Goal: Task Accomplishment & Management: Manage account settings

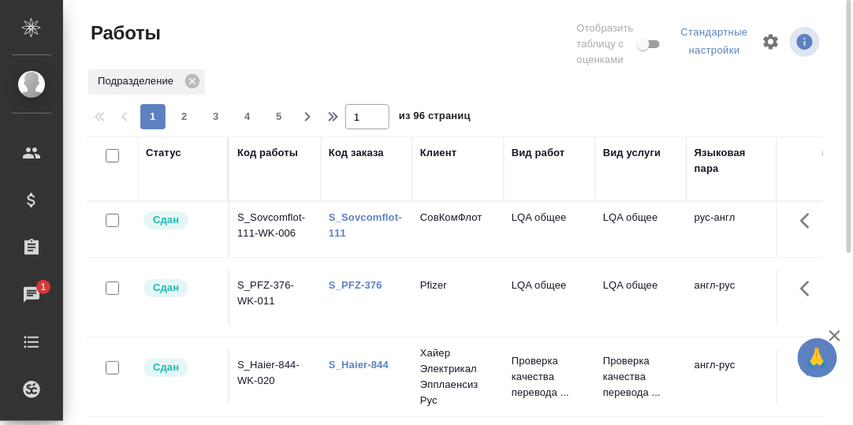
drag, startPoint x: 344, startPoint y: 152, endPoint x: 353, endPoint y: 203, distance: 52.0
click at [345, 152] on div "Код заказа" at bounding box center [356, 153] width 55 height 16
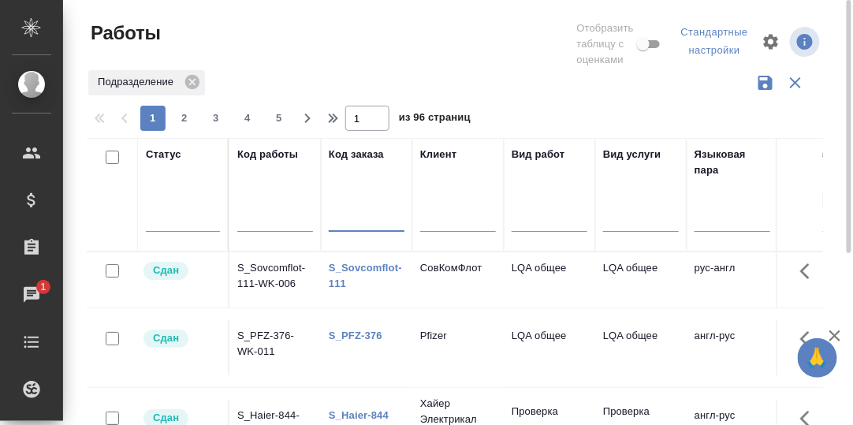
drag, startPoint x: 353, startPoint y: 203, endPoint x: 350, endPoint y: 218, distance: 15.2
click at [351, 218] on input "text" at bounding box center [367, 221] width 76 height 20
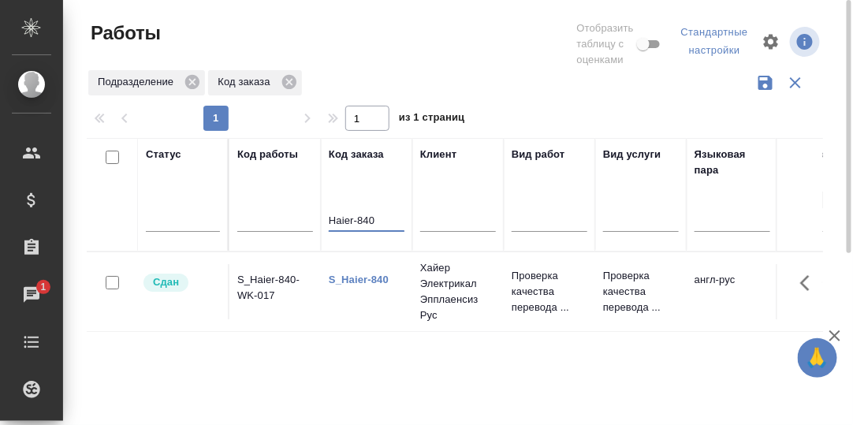
type input "Haier-840"
click at [353, 280] on link "S_Haier-840" at bounding box center [359, 280] width 60 height 12
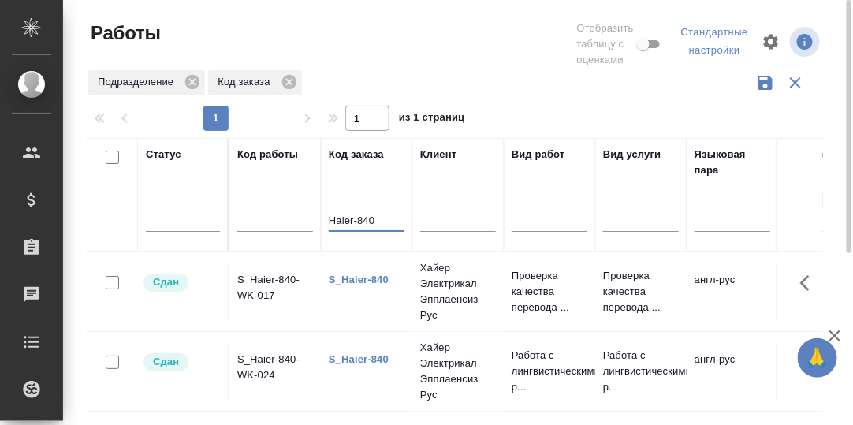
drag, startPoint x: 356, startPoint y: 219, endPoint x: 313, endPoint y: 219, distance: 42.6
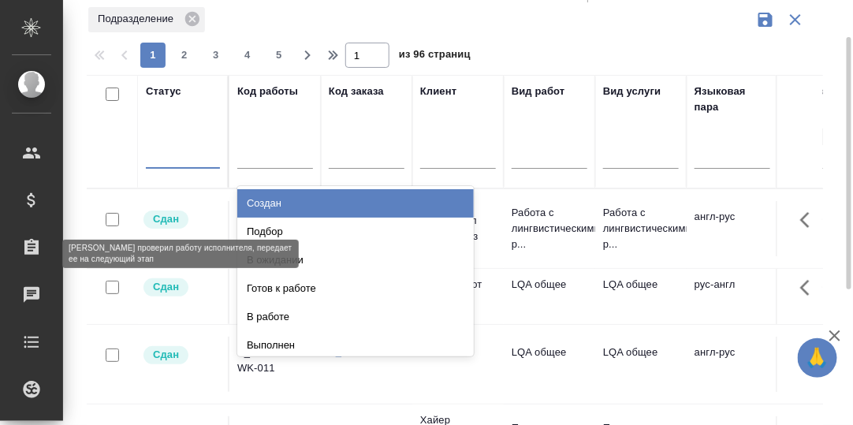
scroll to position [63, 0]
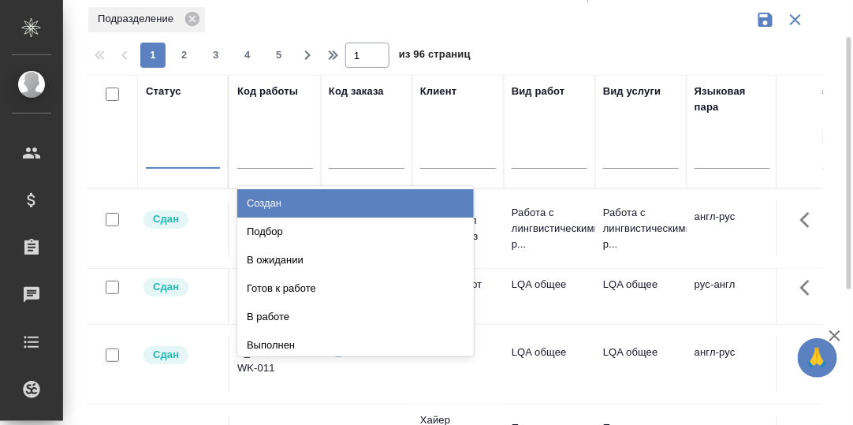
click at [278, 206] on div "Создан" at bounding box center [355, 203] width 237 height 28
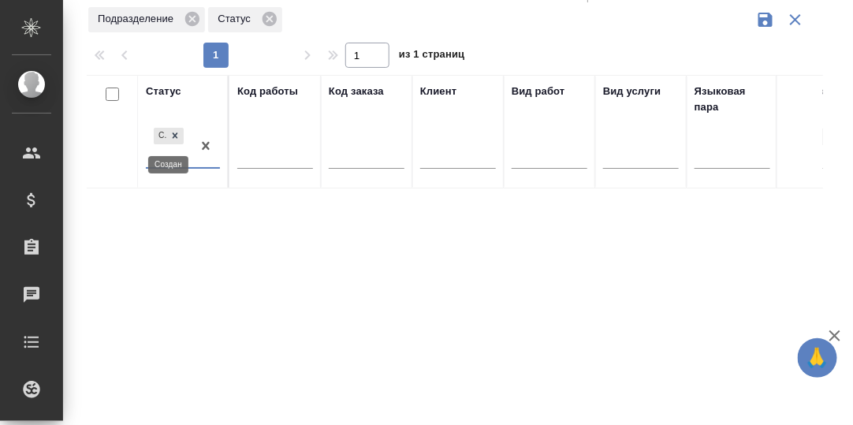
drag, startPoint x: 180, startPoint y: 136, endPoint x: 177, endPoint y: 150, distance: 13.6
click at [179, 136] on icon at bounding box center [175, 135] width 11 height 11
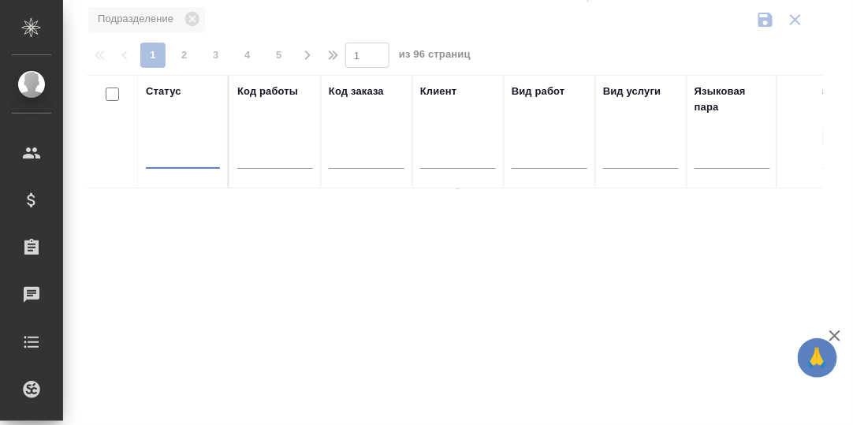
click at [175, 154] on div at bounding box center [183, 152] width 74 height 23
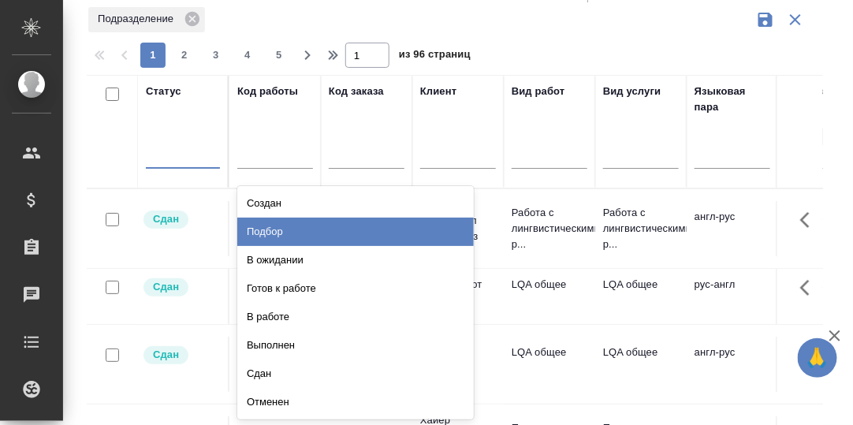
click at [271, 229] on div "Подбор" at bounding box center [355, 232] width 237 height 28
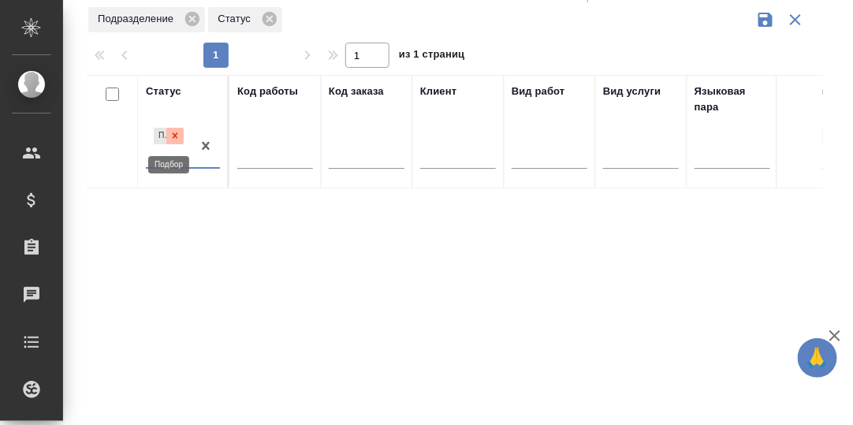
click at [172, 135] on icon at bounding box center [175, 135] width 11 height 11
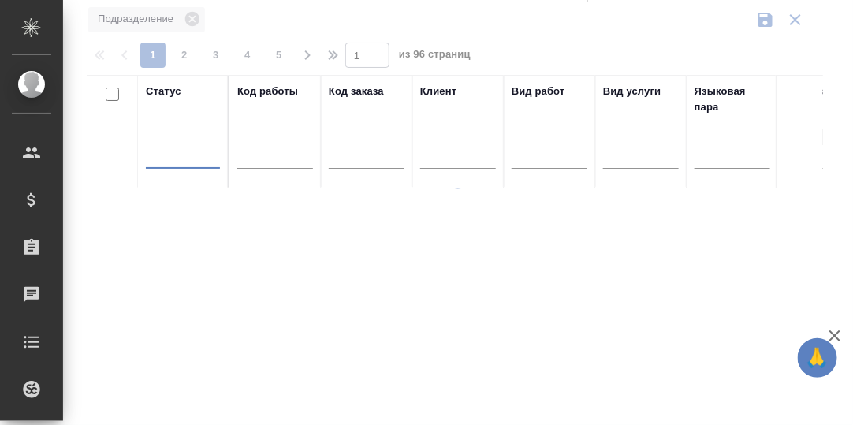
click at [161, 161] on div at bounding box center [183, 152] width 74 height 23
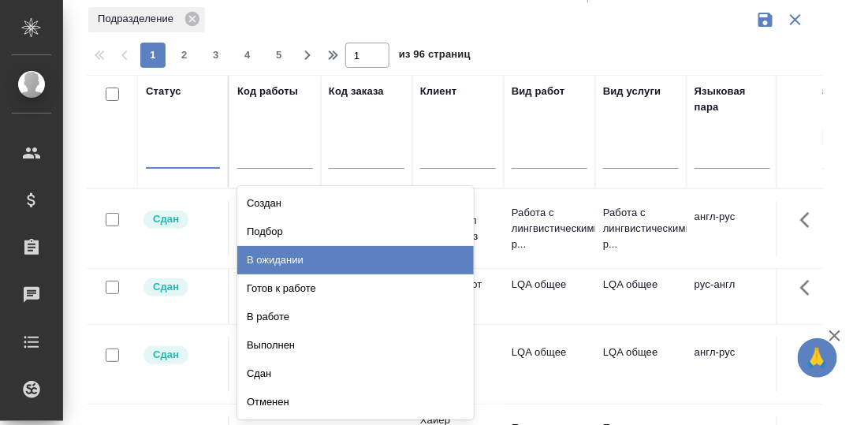
click at [293, 257] on div "В ожидании" at bounding box center [355, 260] width 237 height 28
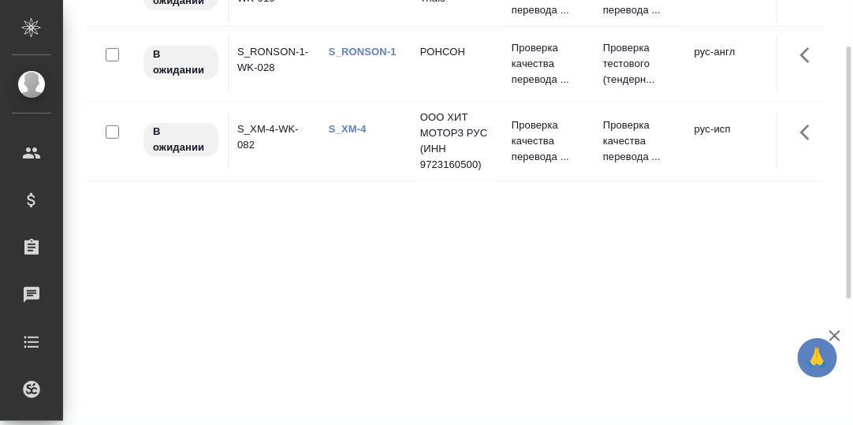
scroll to position [53, 0]
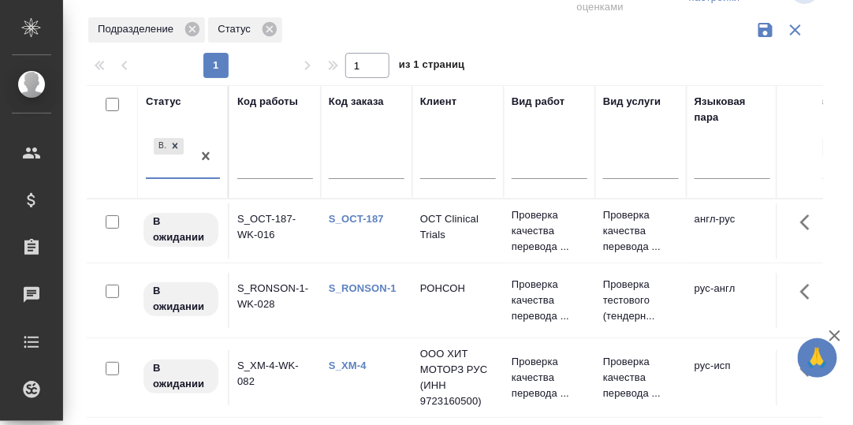
click at [266, 219] on td "S_OCT-187-WK-016" at bounding box center [274, 230] width 91 height 55
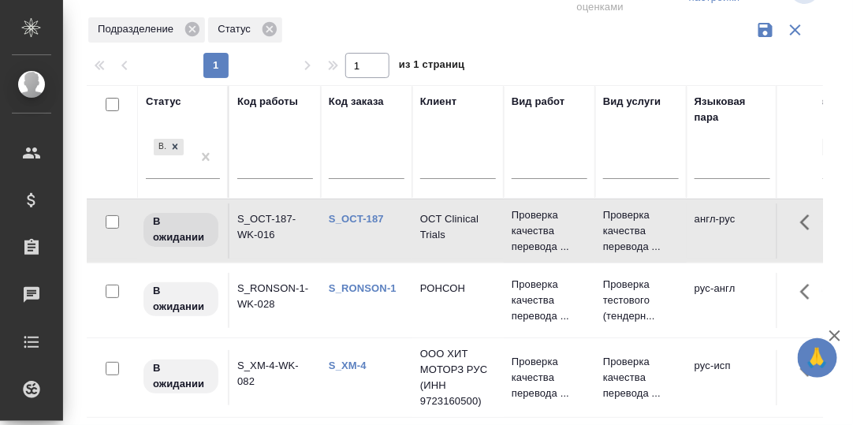
click at [264, 212] on td "S_OCT-187-WK-016" at bounding box center [274, 230] width 91 height 55
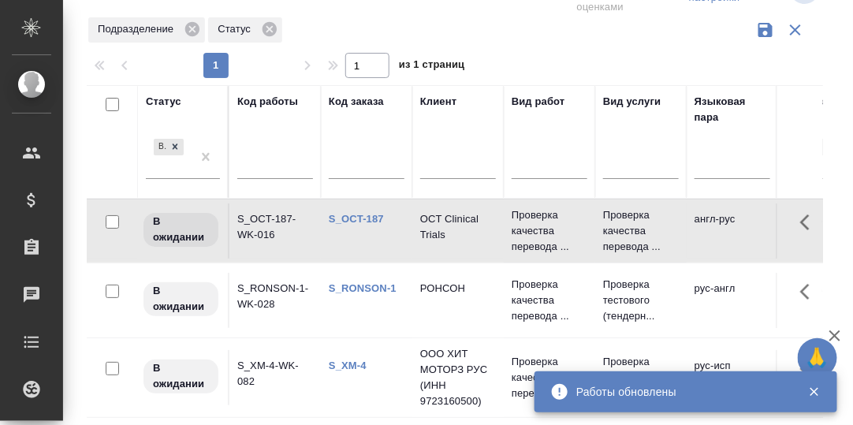
click at [364, 285] on link "S_RONSON-1" at bounding box center [363, 288] width 68 height 12
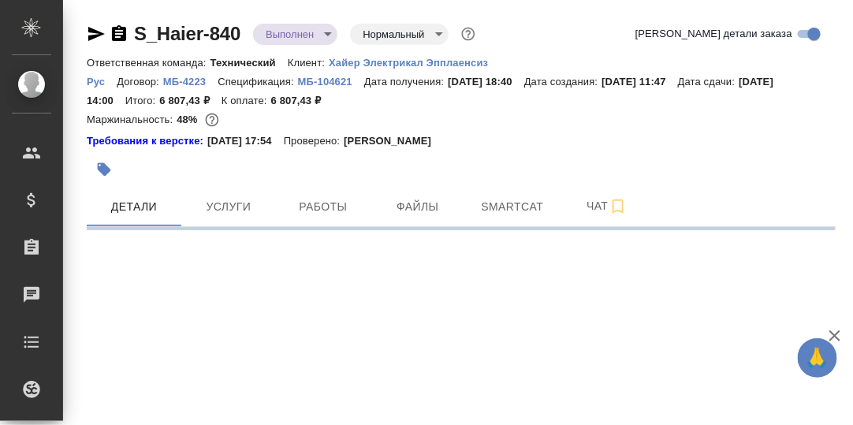
select select "RU"
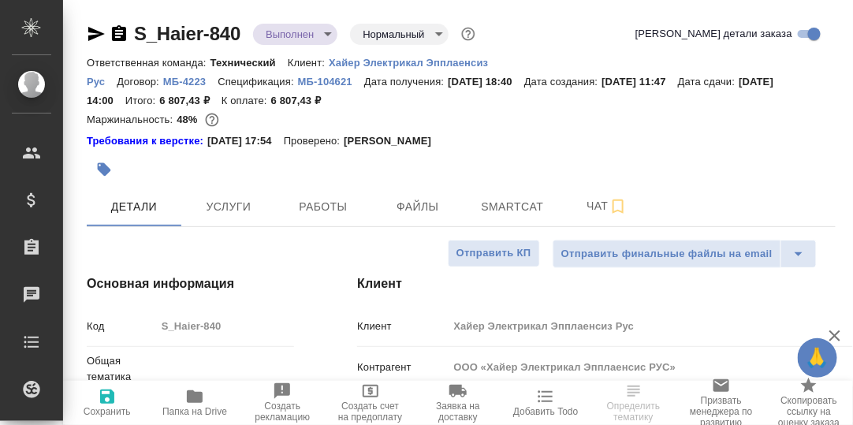
type textarea "x"
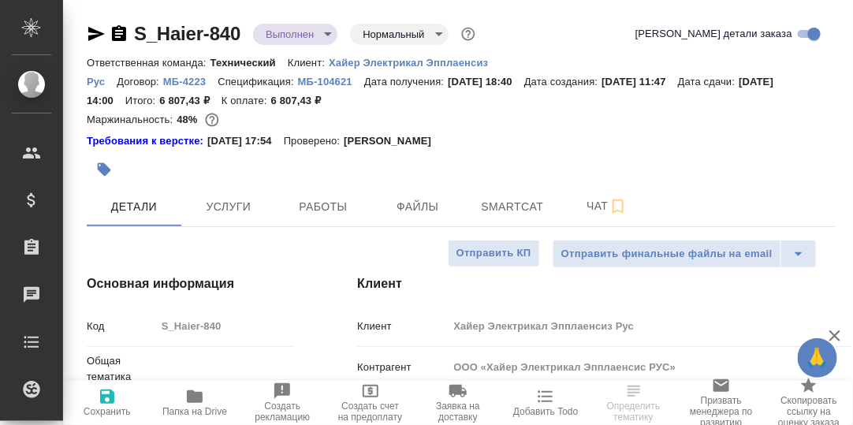
type textarea "x"
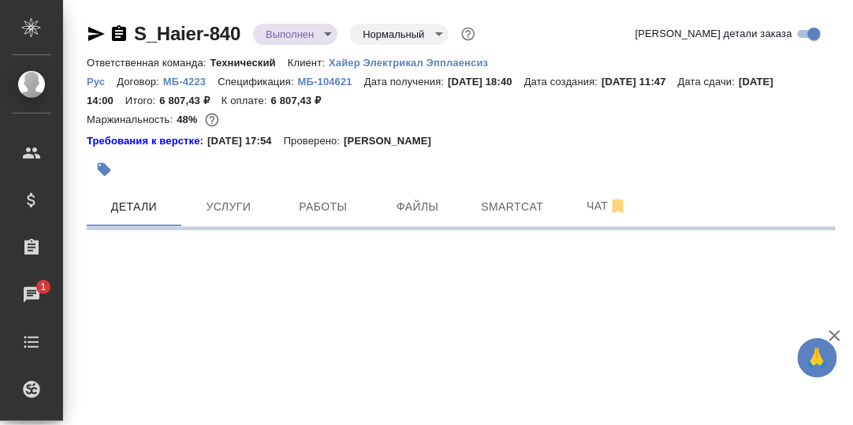
select select "RU"
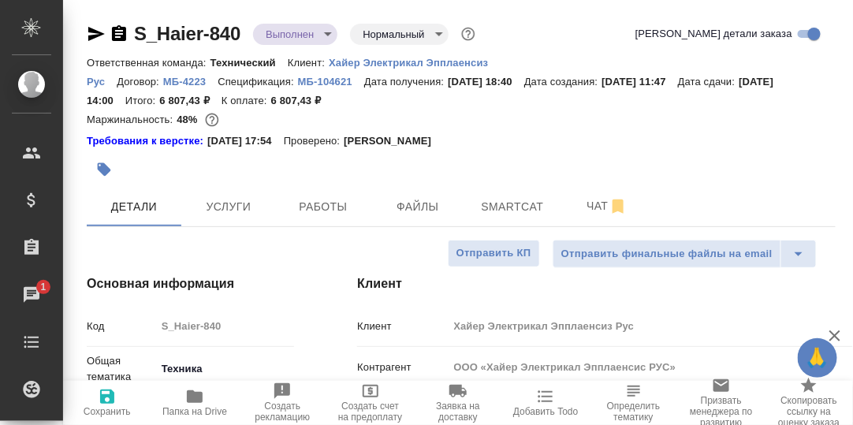
type textarea "x"
click at [323, 205] on span "Работы" at bounding box center [323, 207] width 76 height 20
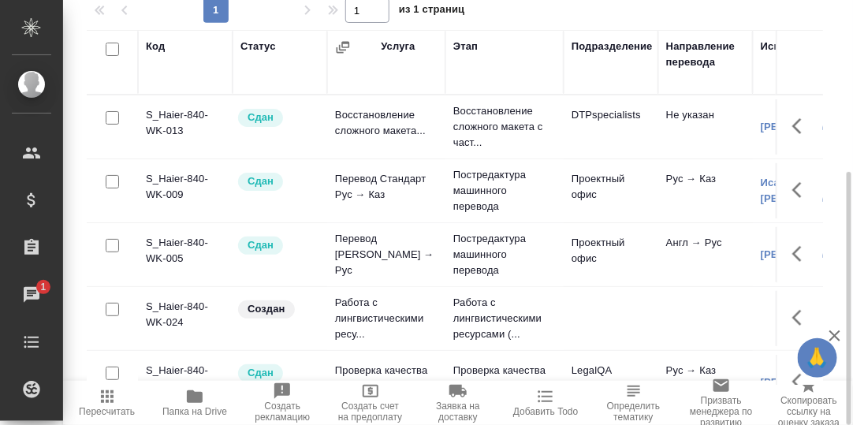
scroll to position [129, 0]
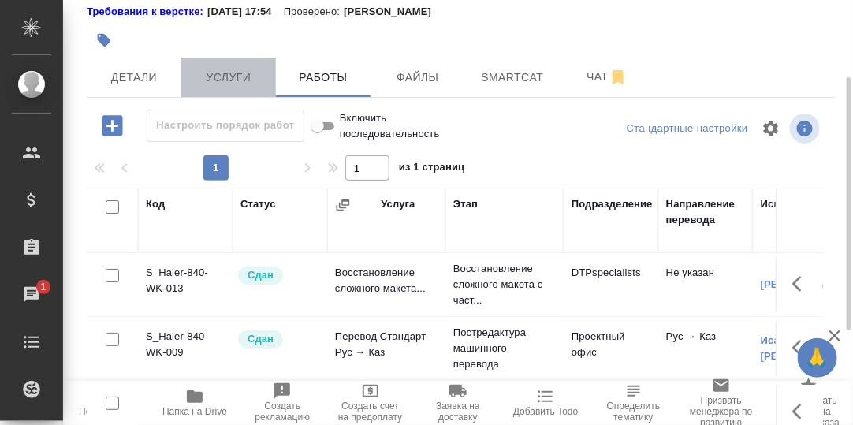
click at [229, 79] on span "Услуги" at bounding box center [229, 78] width 76 height 20
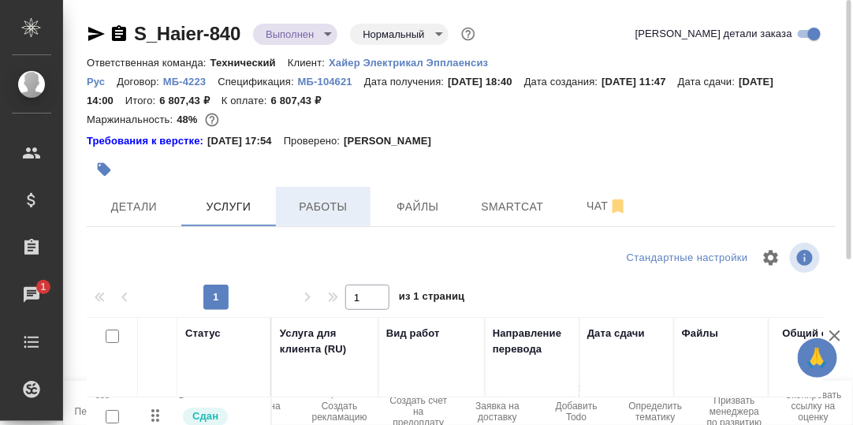
click at [324, 207] on span "Работы" at bounding box center [323, 207] width 76 height 20
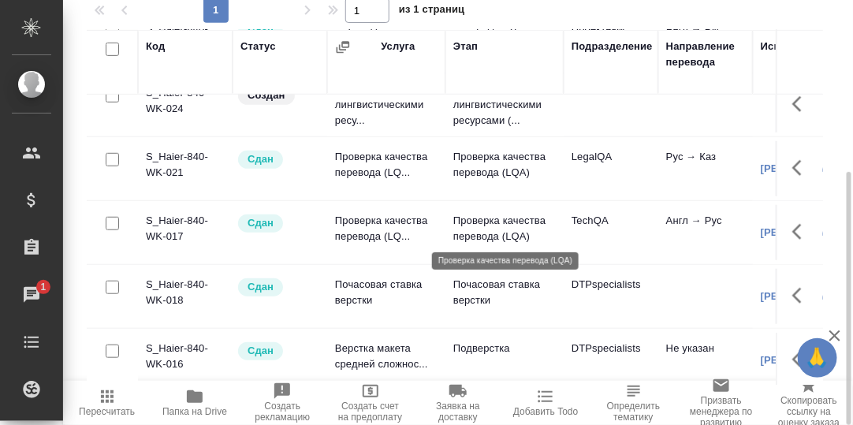
scroll to position [135, 0]
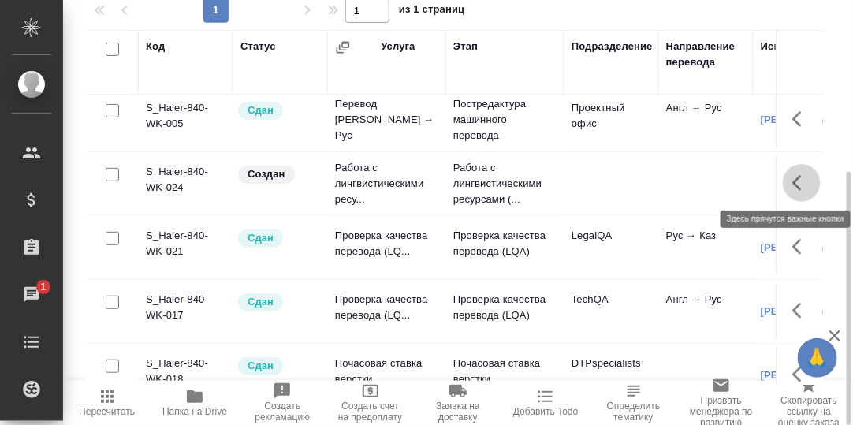
click at [793, 179] on icon "button" at bounding box center [802, 182] width 19 height 19
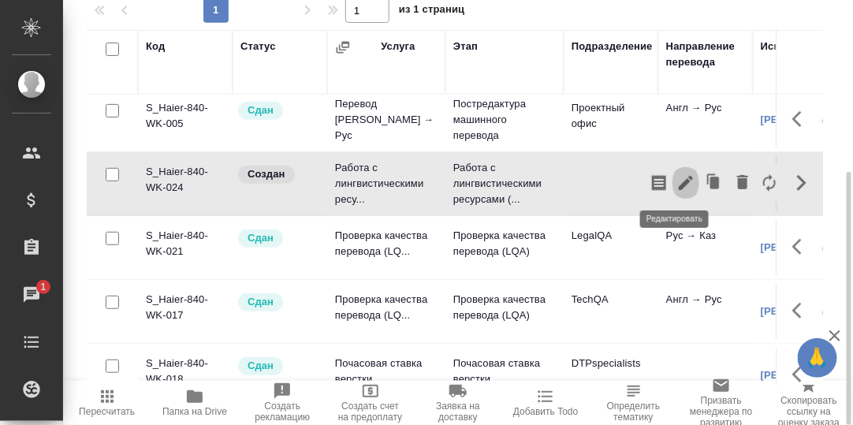
click at [679, 184] on icon "button" at bounding box center [686, 183] width 14 height 14
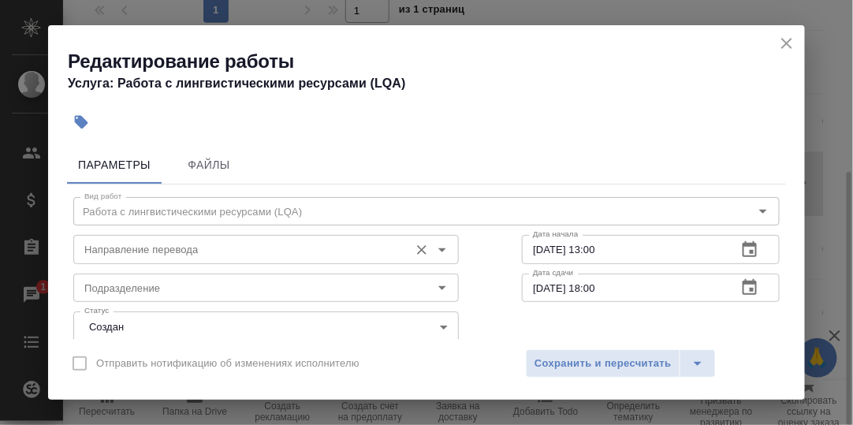
click at [181, 252] on input "Направление перевода" at bounding box center [239, 249] width 323 height 19
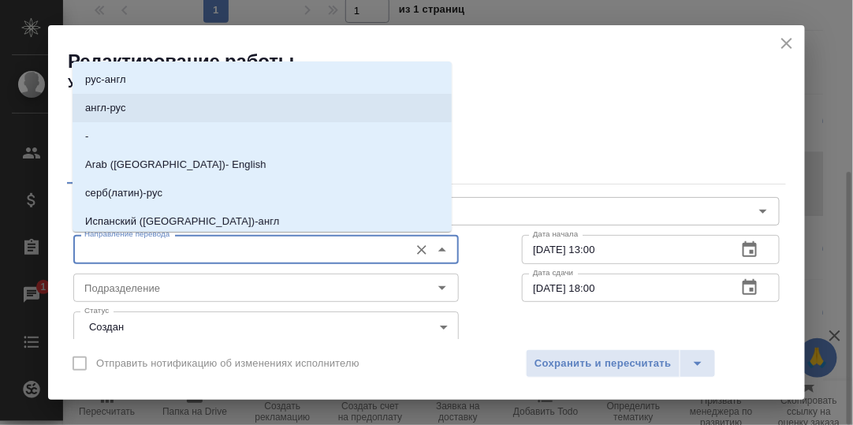
drag, startPoint x: 103, startPoint y: 97, endPoint x: 118, endPoint y: 112, distance: 21.8
click at [103, 97] on li "англ-рус" at bounding box center [262, 108] width 379 height 28
type input "англ-рус"
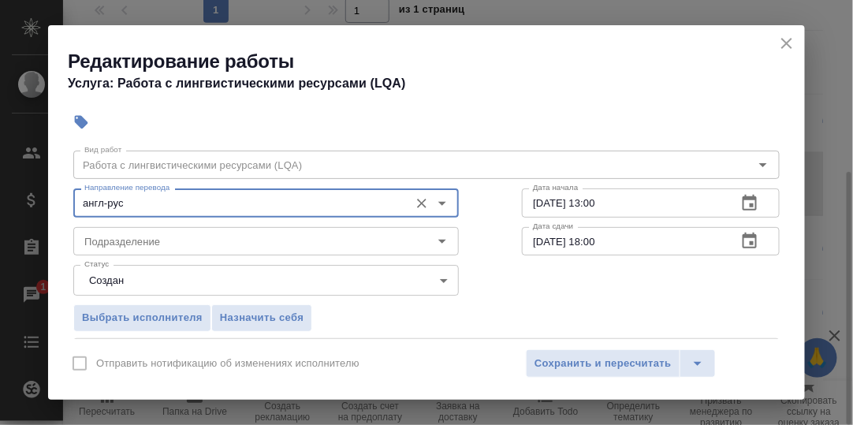
scroll to position [78, 0]
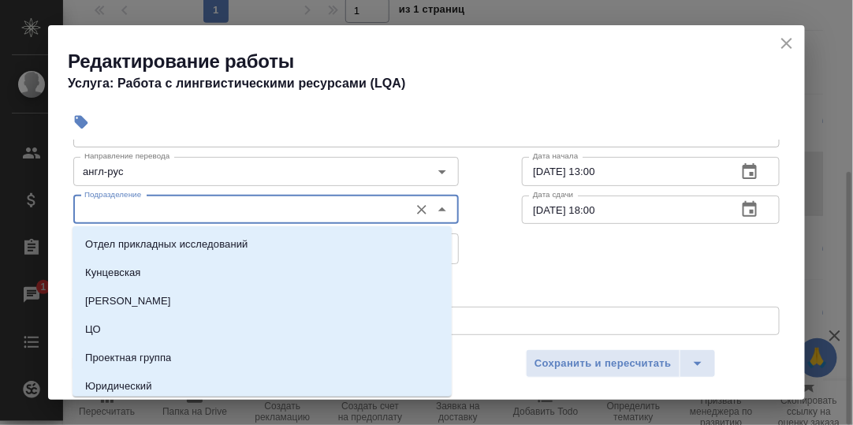
click at [125, 209] on input "Подразделение" at bounding box center [239, 209] width 323 height 19
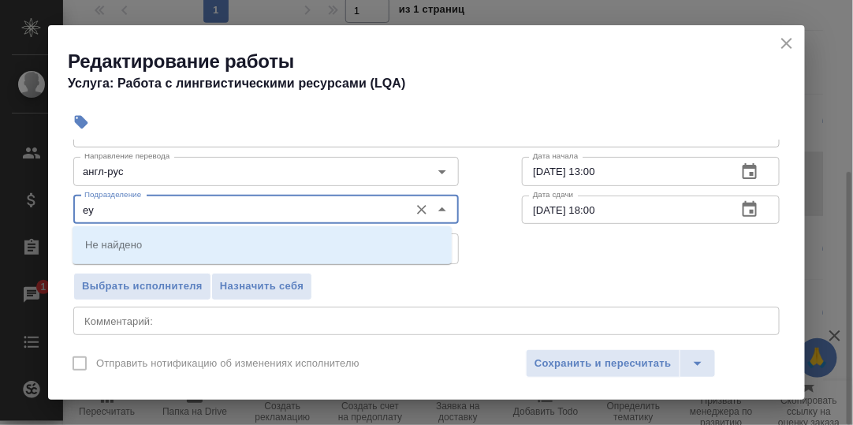
type input "е"
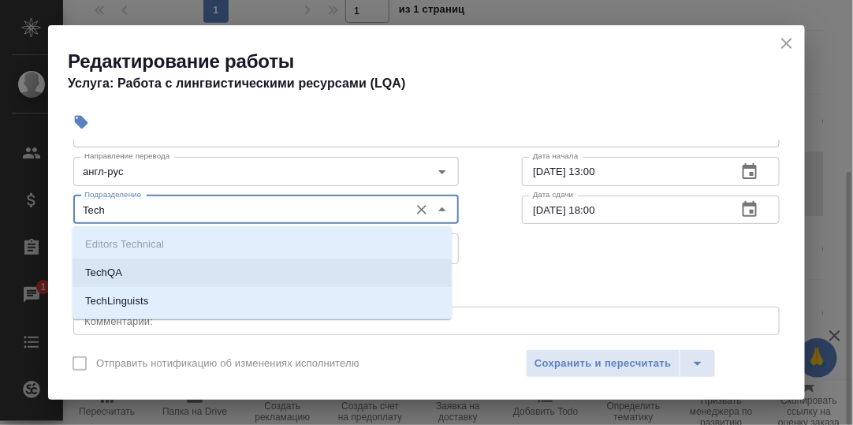
click at [118, 272] on p "TechQA" at bounding box center [103, 273] width 37 height 16
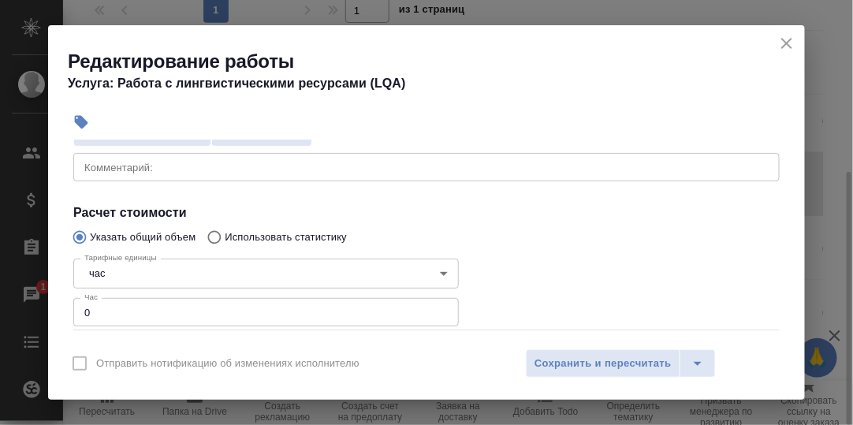
scroll to position [315, 0]
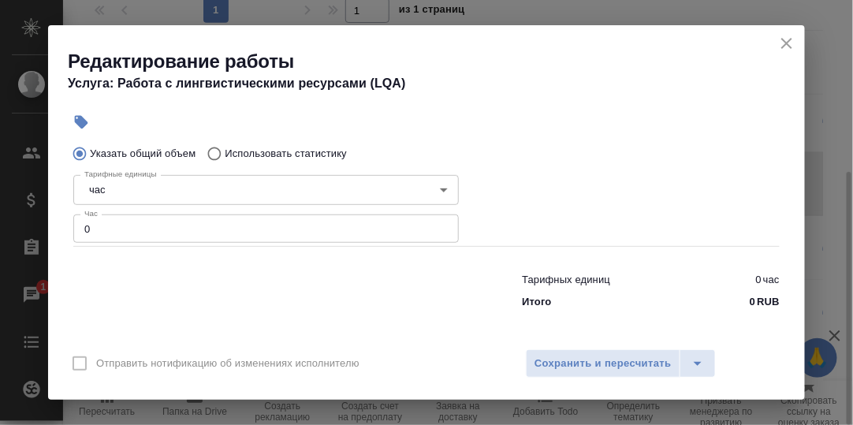
type input "TechQA"
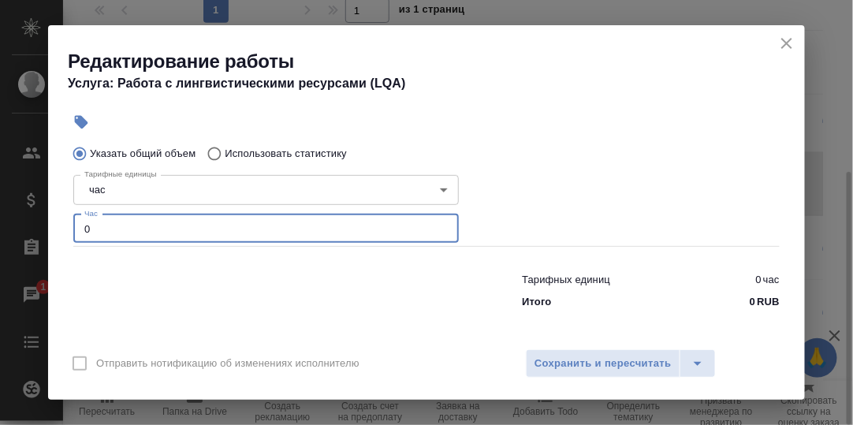
drag, startPoint x: 98, startPoint y: 229, endPoint x: 66, endPoint y: 233, distance: 31.7
click at [66, 233] on div "Параметры Файлы Вид работ Работа с лингвистическими ресурсами (LQA) Вид работ Н…" at bounding box center [426, 240] width 757 height 200
type input "2.5"
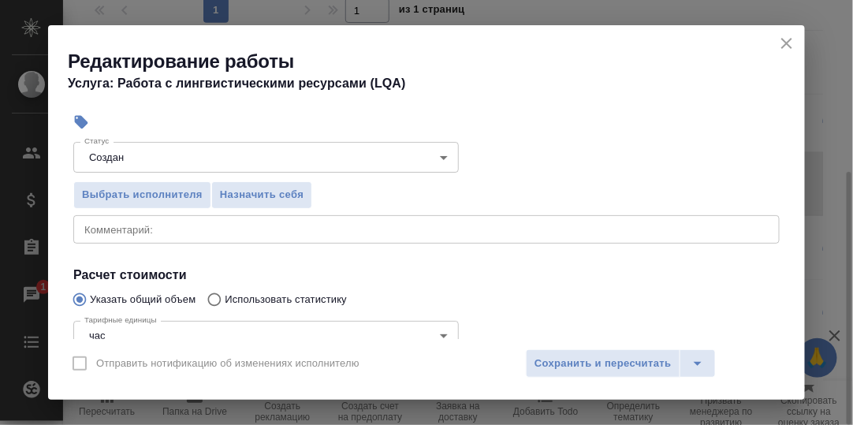
scroll to position [158, 0]
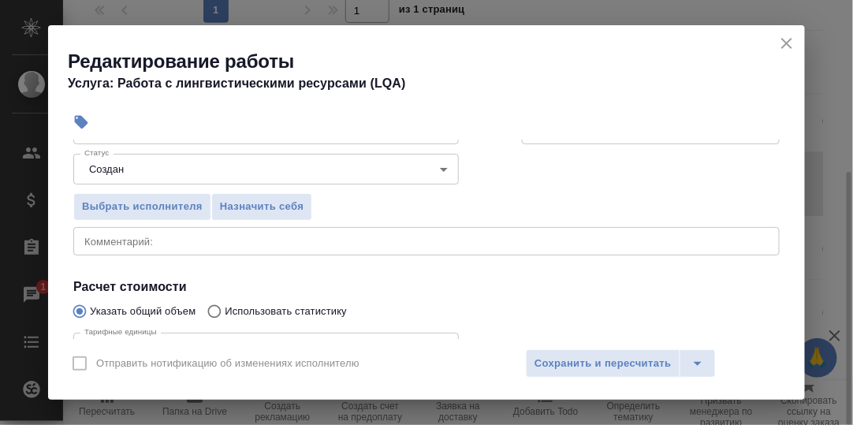
click at [134, 241] on textarea at bounding box center [426, 241] width 685 height 12
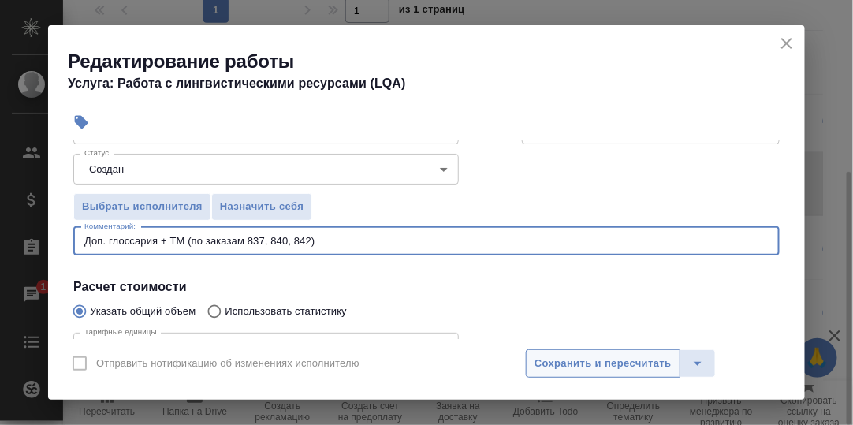
type textarea "Доп. глоссария + ТМ (по заказам 837, 840, 842)"
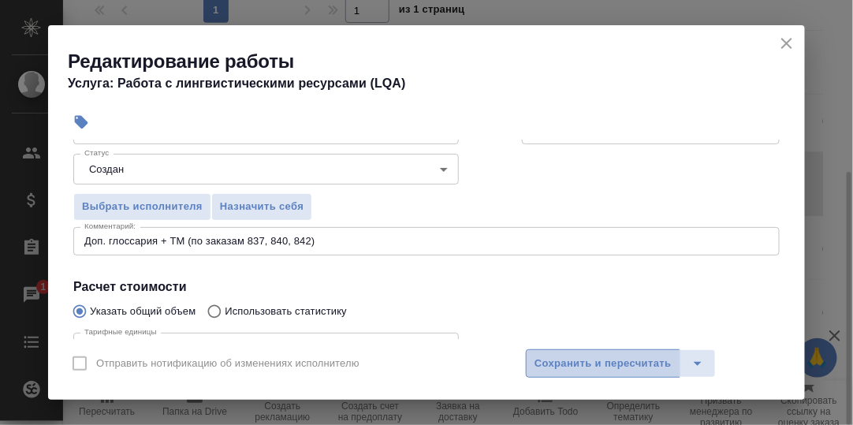
click at [632, 360] on span "Сохранить и пересчитать" at bounding box center [603, 364] width 137 height 18
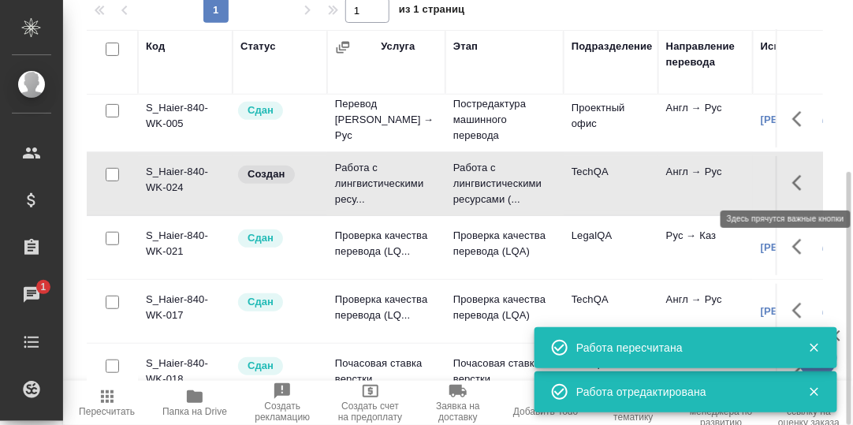
click at [793, 181] on icon "button" at bounding box center [802, 182] width 19 height 19
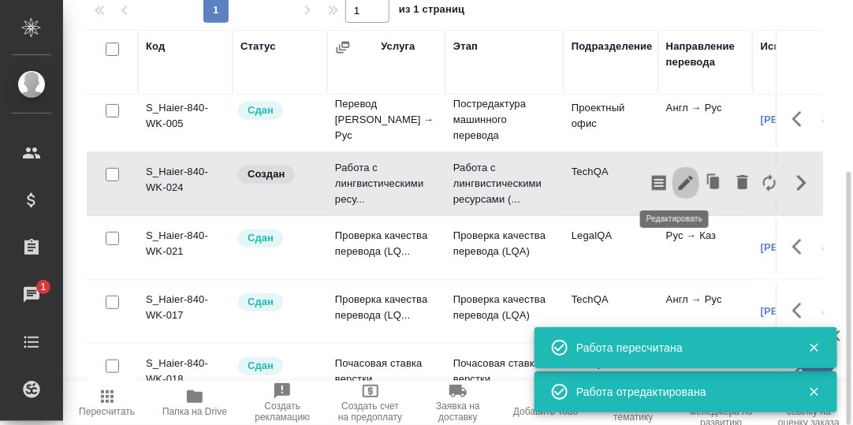
click at [677, 185] on icon "button" at bounding box center [686, 182] width 19 height 19
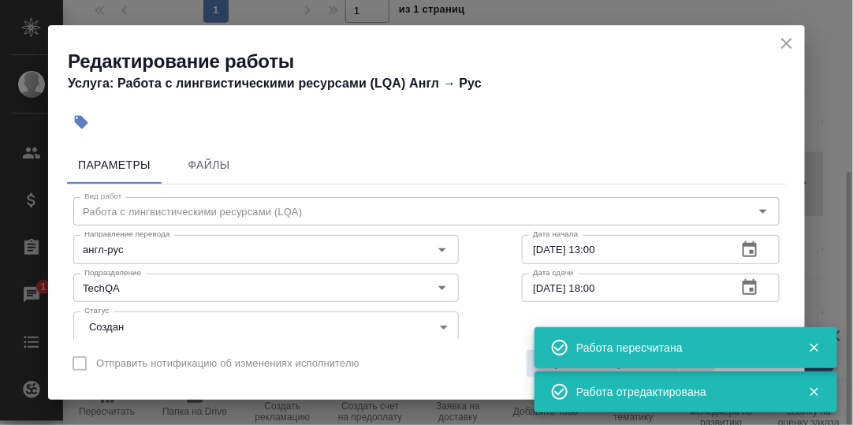
scroll to position [78, 0]
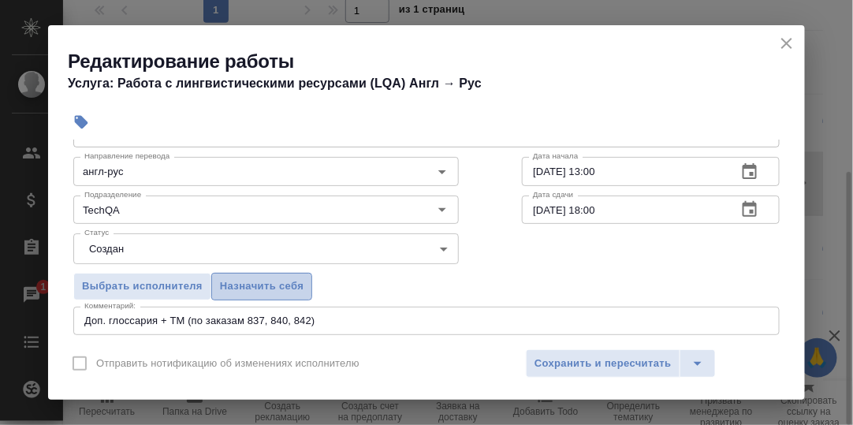
click at [286, 289] on span "Назначить себя" at bounding box center [262, 287] width 84 height 18
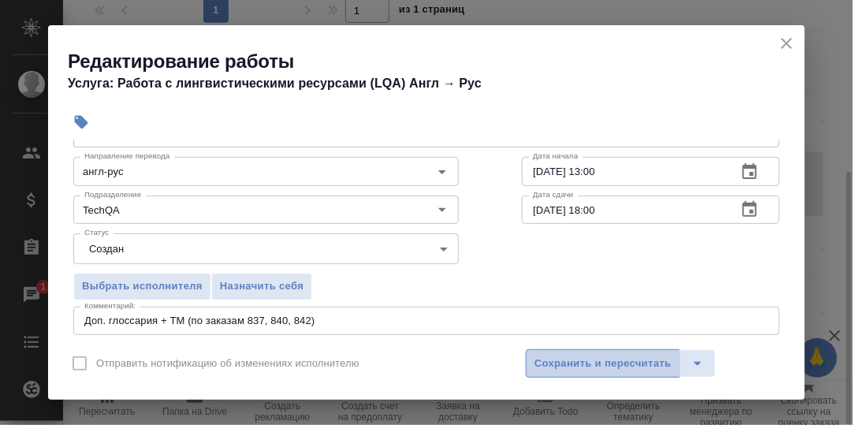
click at [589, 367] on span "Сохранить и пересчитать" at bounding box center [603, 364] width 137 height 18
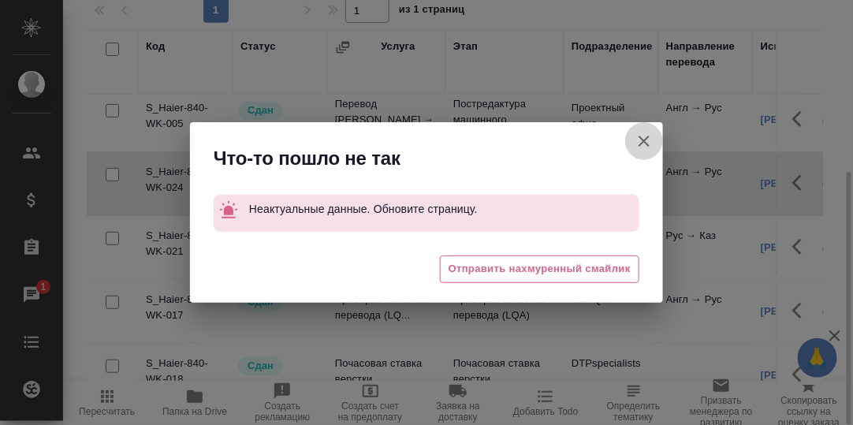
click at [643, 143] on icon "button" at bounding box center [644, 141] width 11 height 11
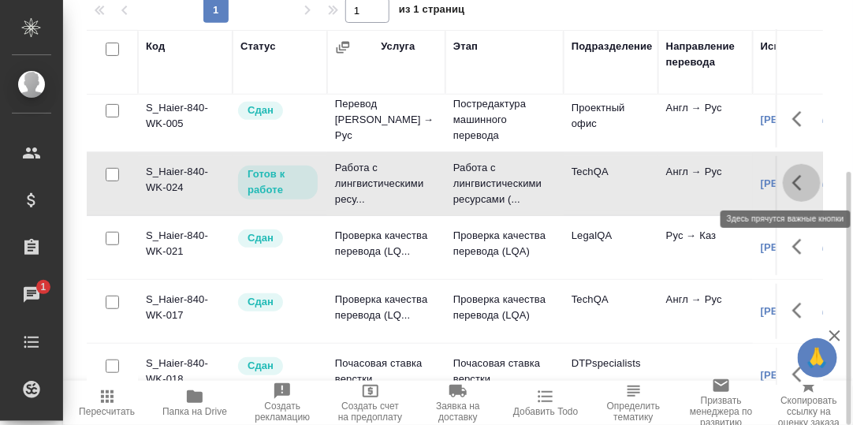
click at [793, 177] on icon "button" at bounding box center [797, 183] width 9 height 16
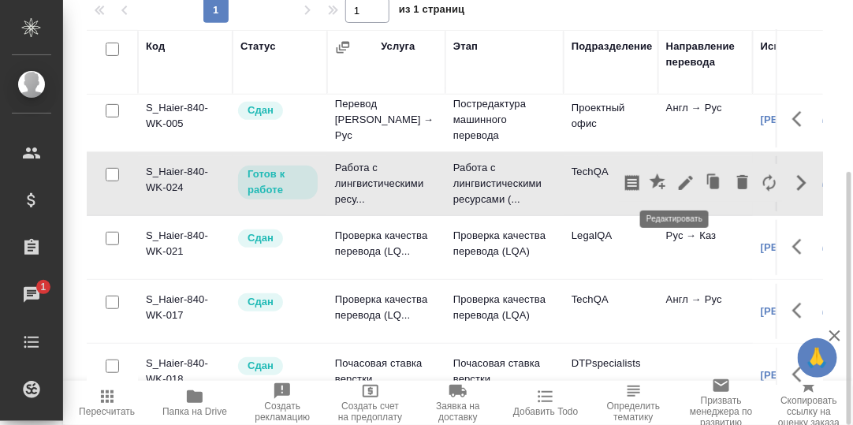
click at [679, 185] on icon "button" at bounding box center [686, 183] width 14 height 14
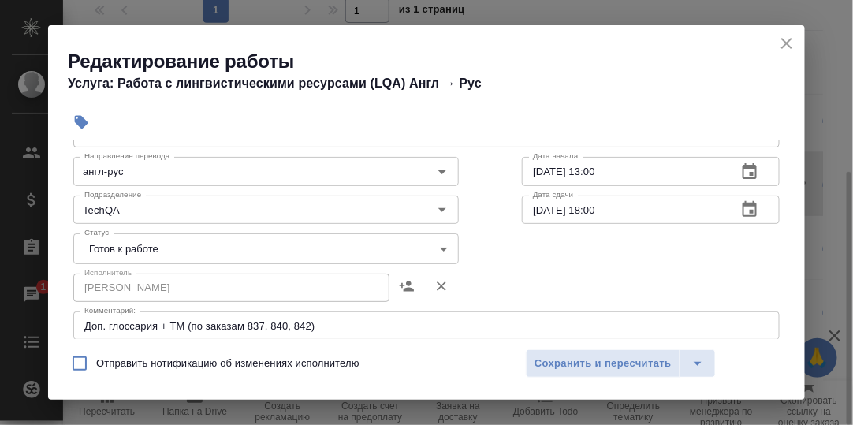
click at [442, 245] on body "🙏 .cls-1 fill:#fff; AWATERA Румянцева Дарья d.rumyantseva Клиенты Спецификации …" at bounding box center [426, 212] width 853 height 425
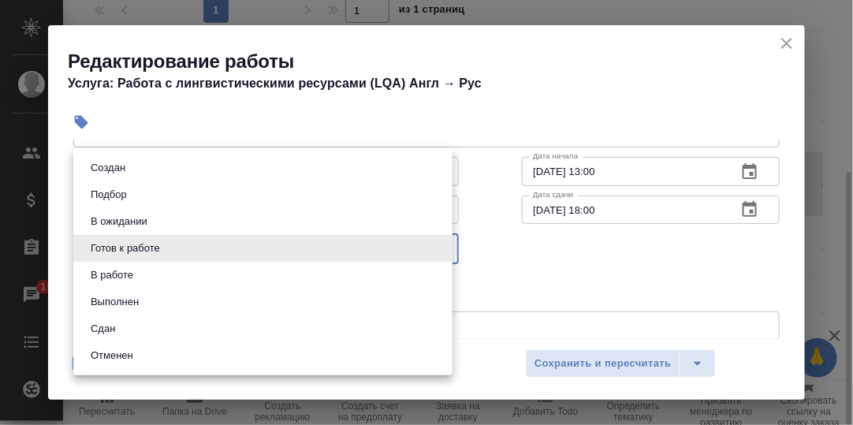
click at [141, 327] on li "Сдан" at bounding box center [262, 328] width 379 height 27
type input "closed"
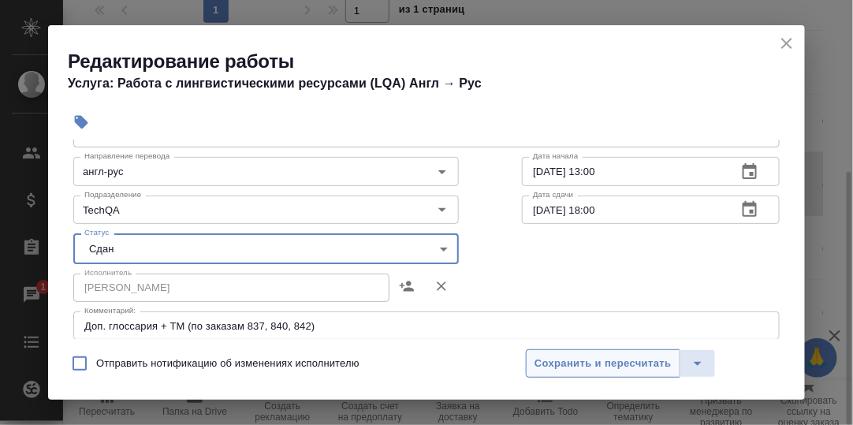
click at [560, 364] on span "Сохранить и пересчитать" at bounding box center [603, 364] width 137 height 18
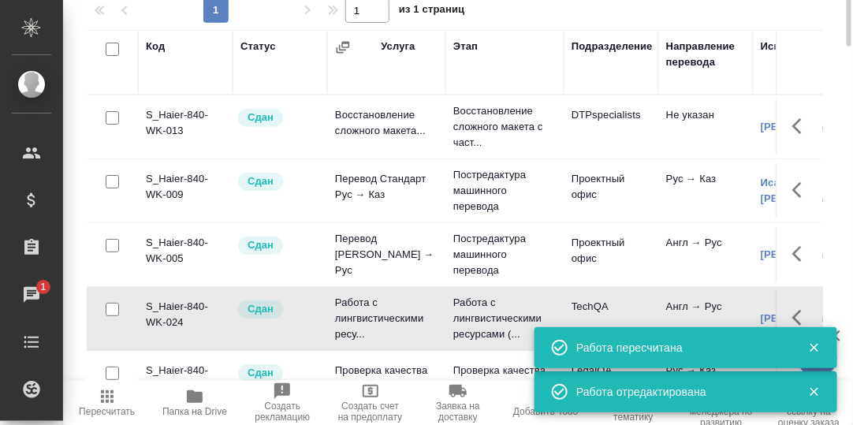
scroll to position [0, 0]
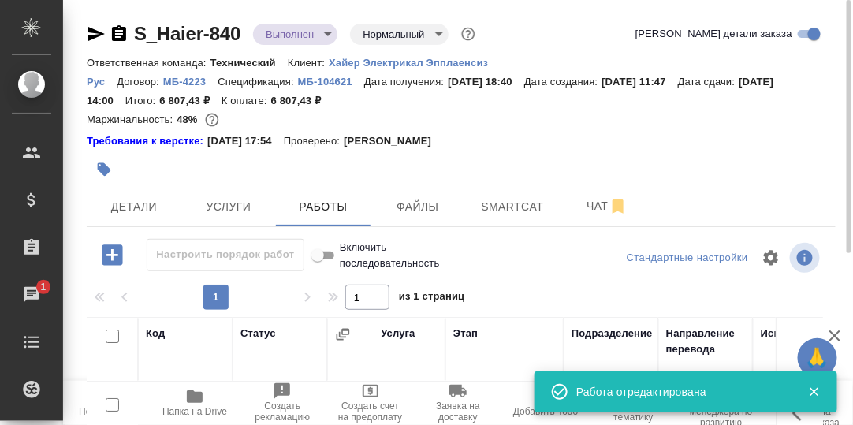
click at [328, 35] on body "🙏 .cls-1 fill:#fff; AWATERA Румянцева Дарья d.rumyantseva Клиенты Спецификации …" at bounding box center [426, 212] width 853 height 425
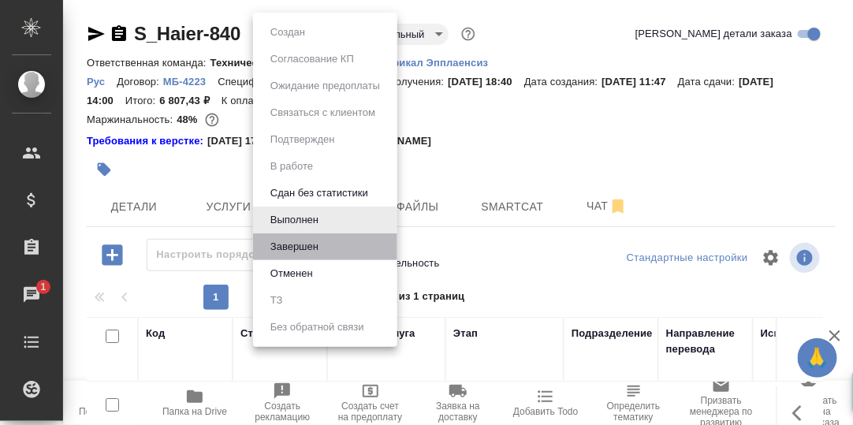
click at [326, 246] on li "Завершен" at bounding box center [325, 246] width 144 height 27
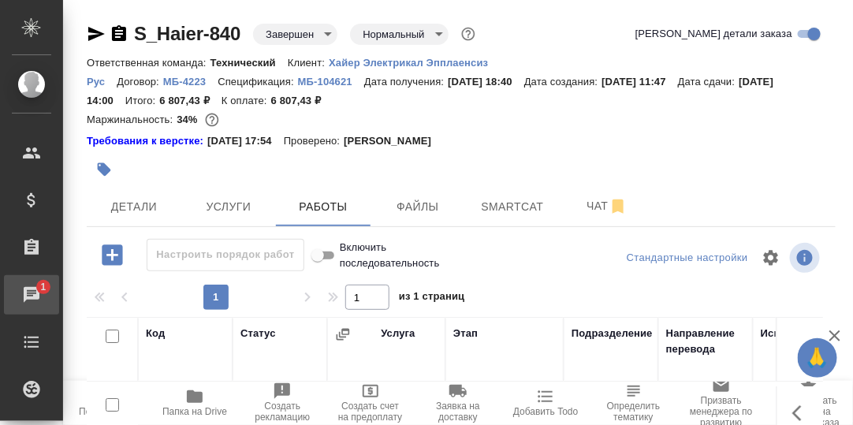
click at [28, 291] on div "Чаты" at bounding box center [11, 295] width 39 height 24
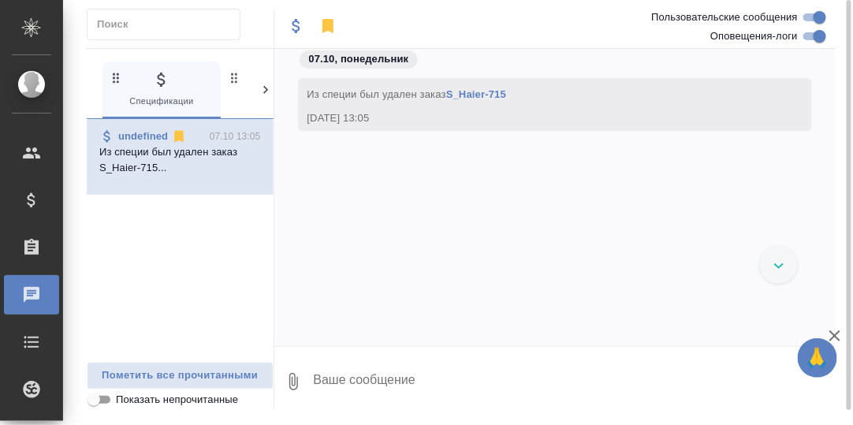
click at [266, 88] on icon at bounding box center [265, 90] width 5 height 8
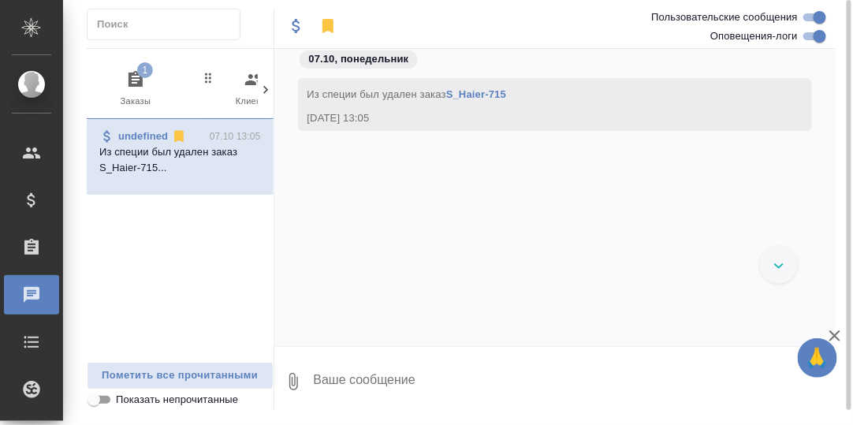
scroll to position [0, 155]
click at [123, 82] on icon "button" at bounding box center [125, 79] width 19 height 19
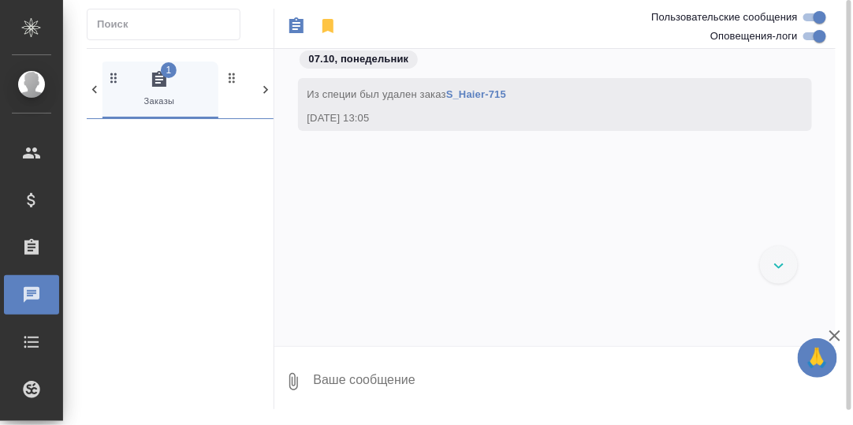
scroll to position [0, 118]
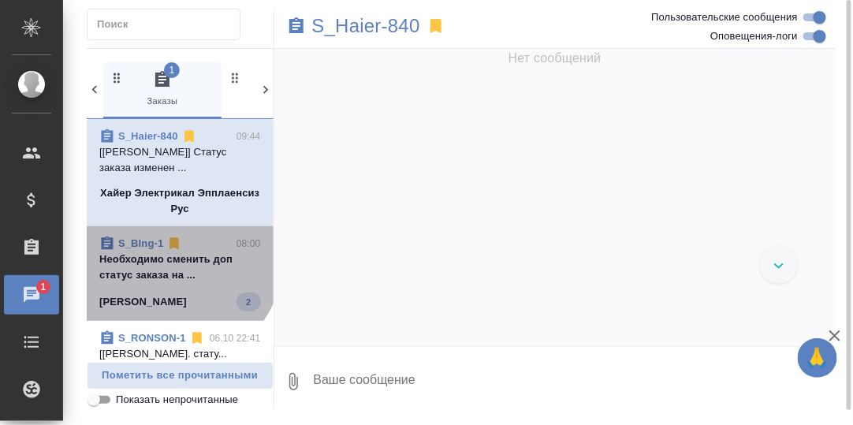
click at [173, 256] on p "Необходимо сменить доп статус заказа на ..." at bounding box center [180, 268] width 162 height 32
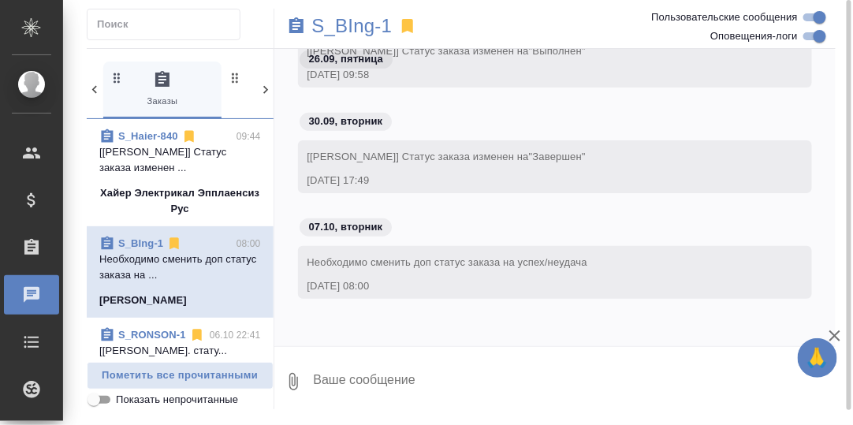
scroll to position [78, 0]
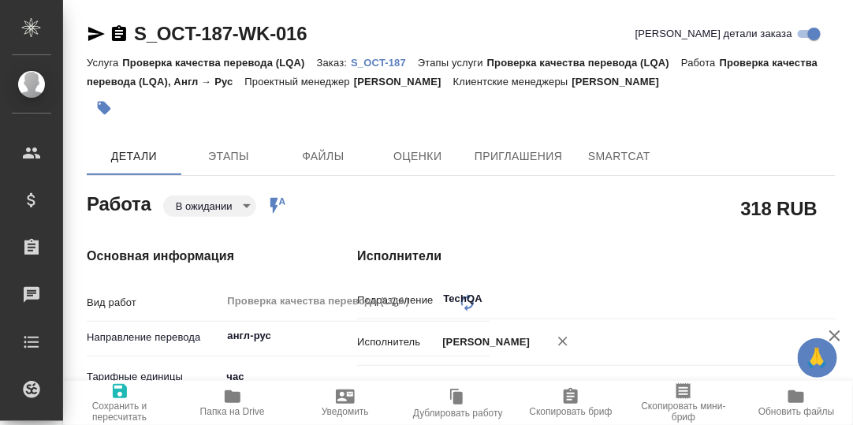
type textarea "x"
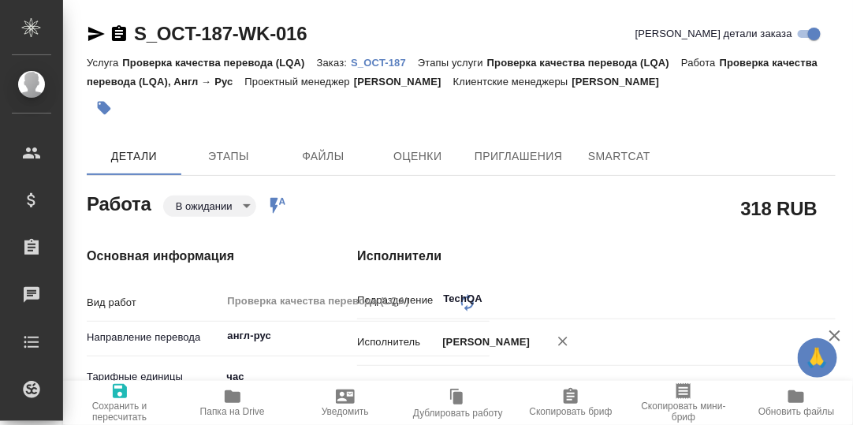
type textarea "x"
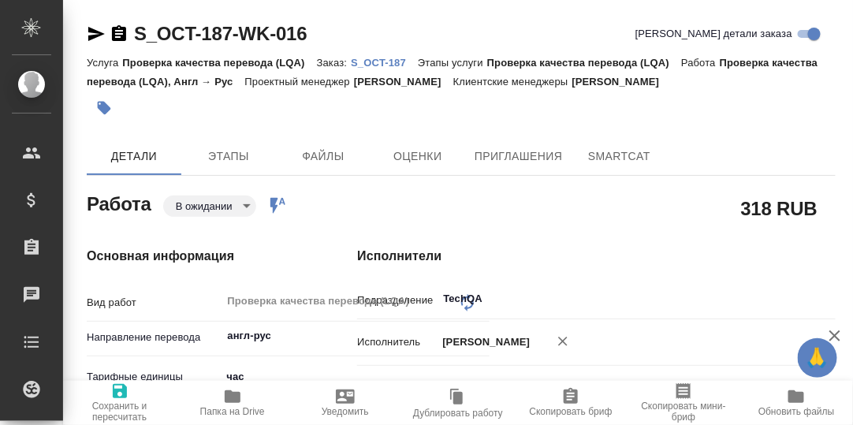
type textarea "x"
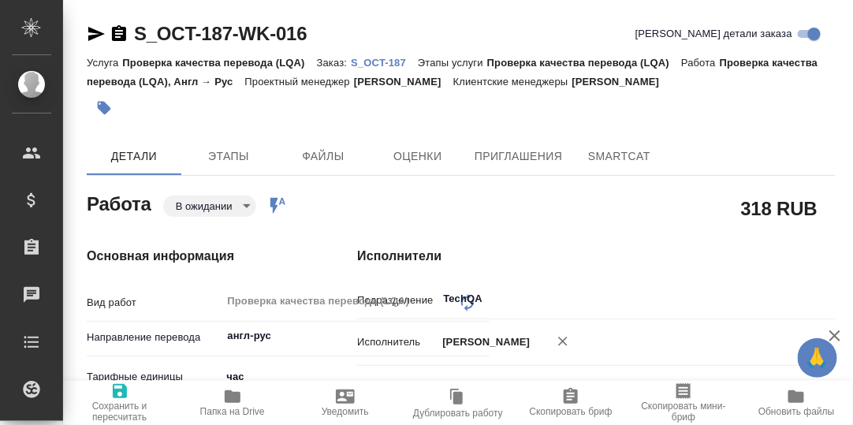
type textarea "x"
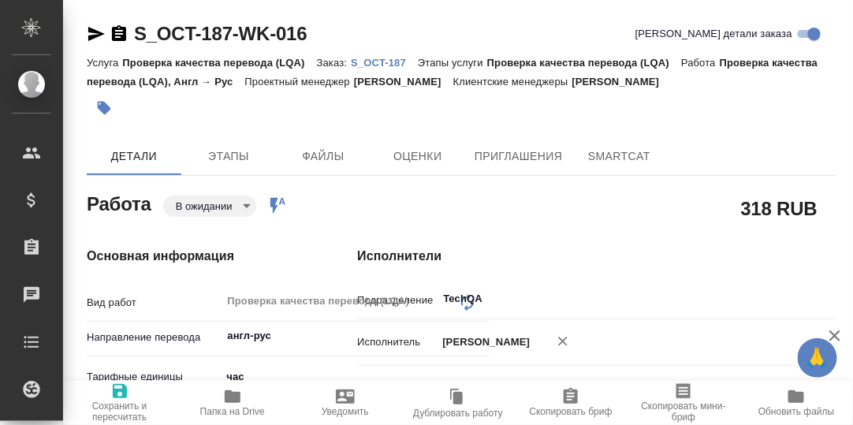
type textarea "x"
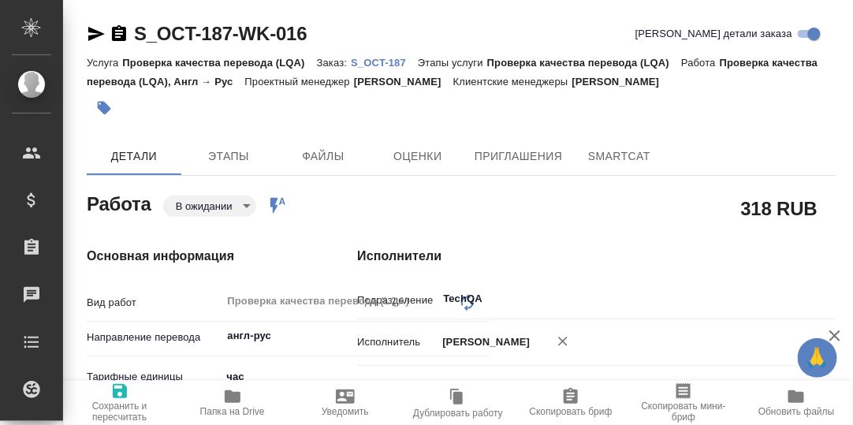
click at [380, 58] on p "S_OCT-187" at bounding box center [384, 63] width 67 height 12
type textarea "x"
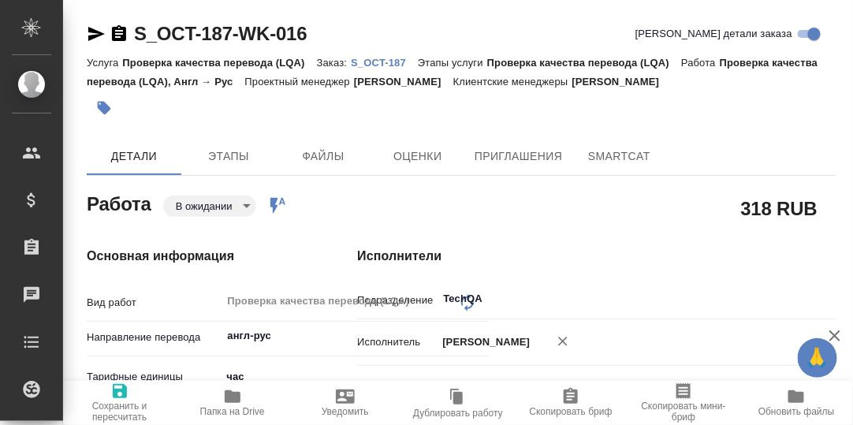
type textarea "x"
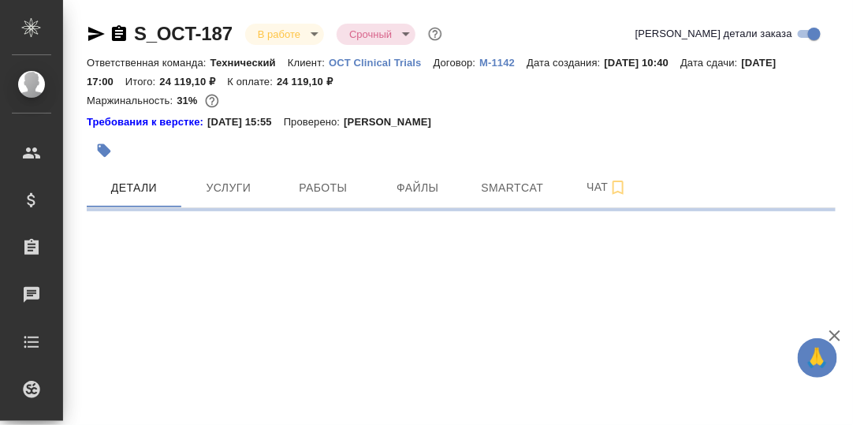
select select "RU"
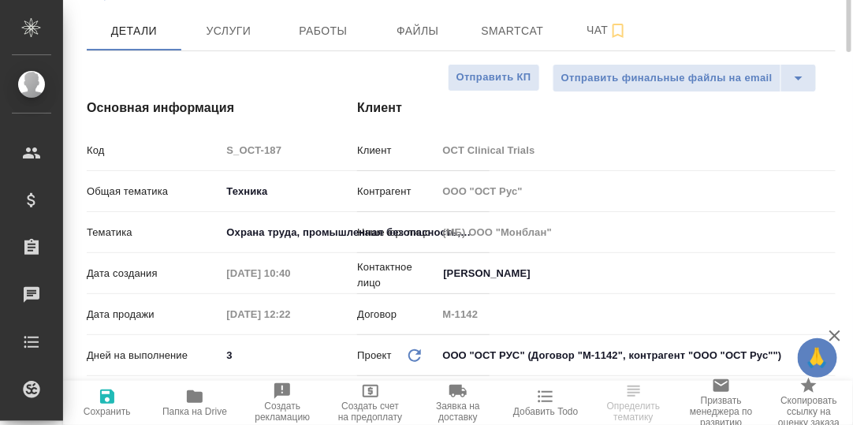
type textarea "x"
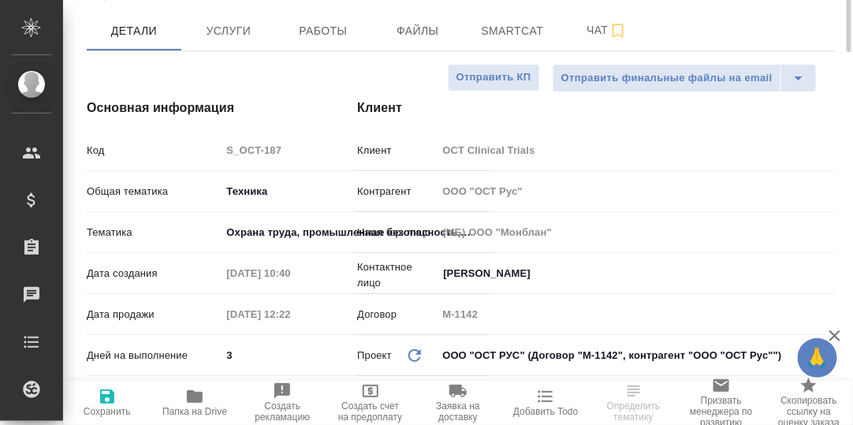
type textarea "x"
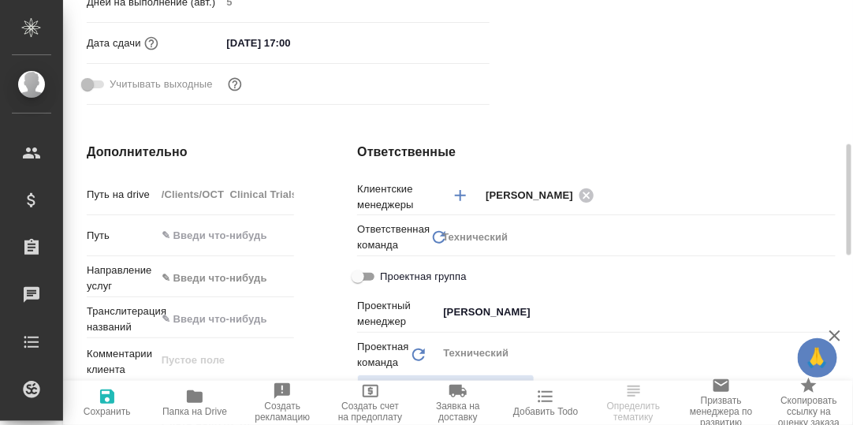
scroll to position [157, 0]
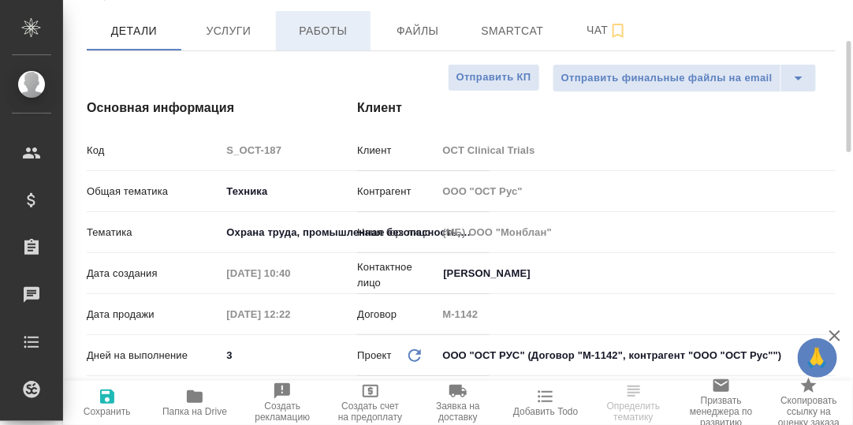
click at [336, 38] on span "Работы" at bounding box center [323, 31] width 76 height 20
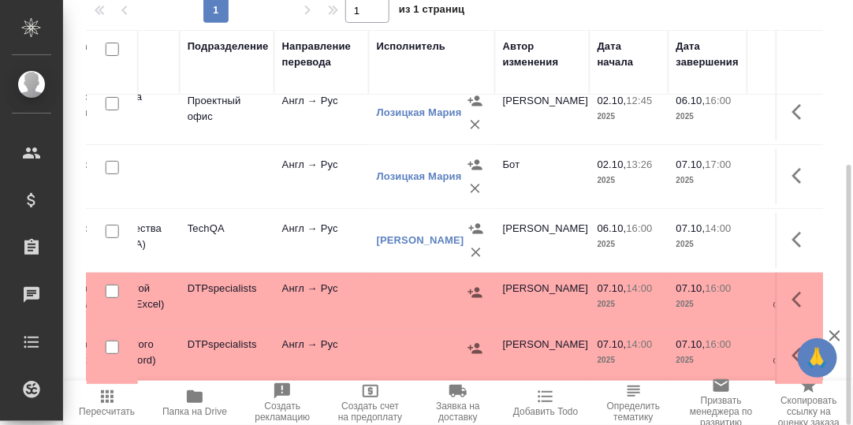
scroll to position [23, 448]
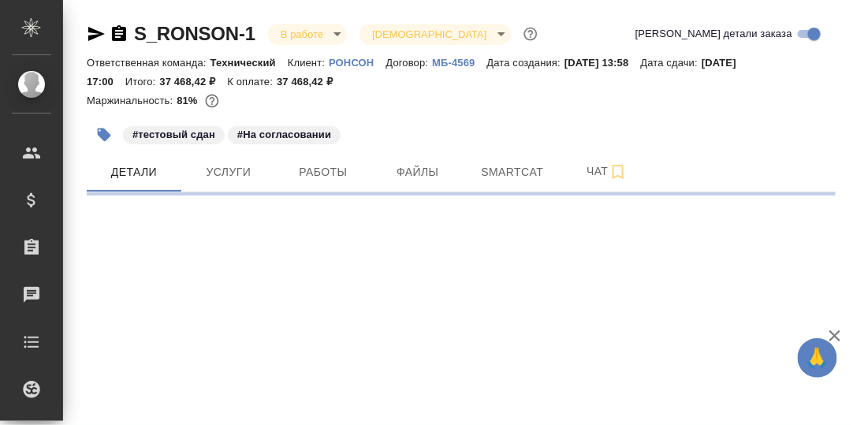
select select "RU"
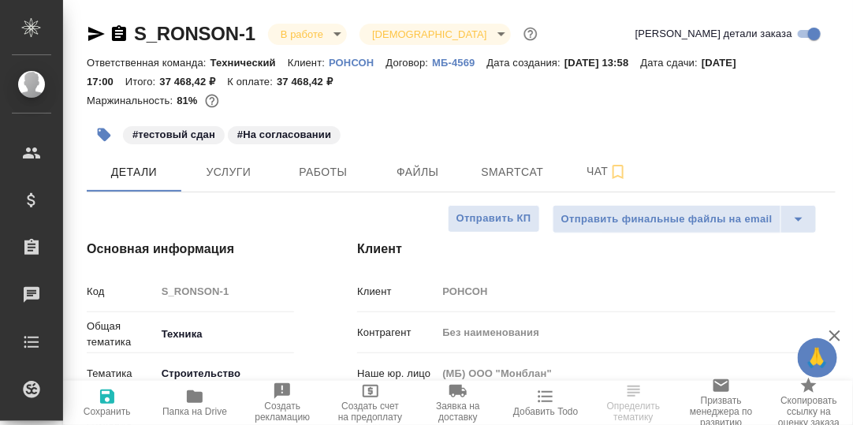
type textarea "x"
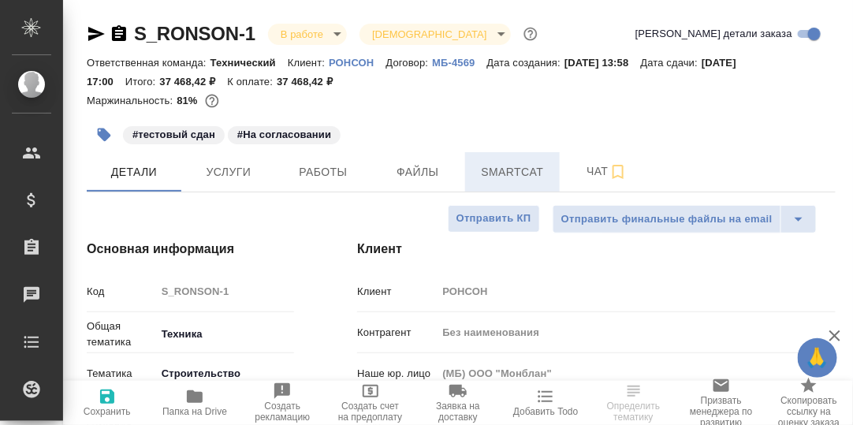
type textarea "x"
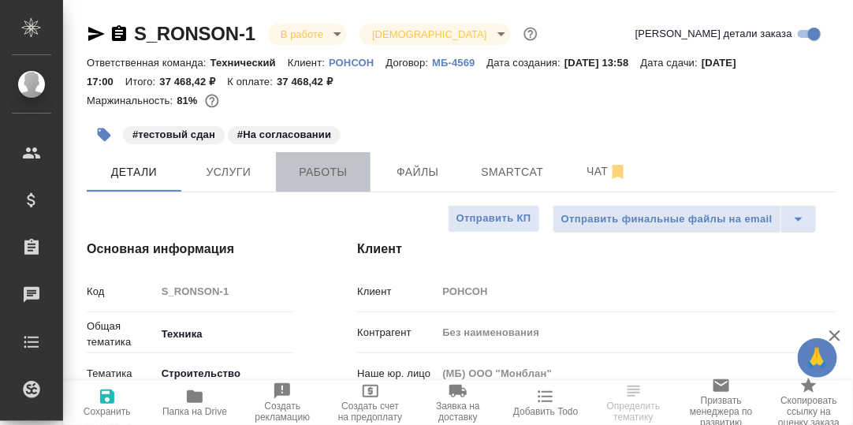
click at [323, 172] on span "Работы" at bounding box center [323, 172] width 76 height 20
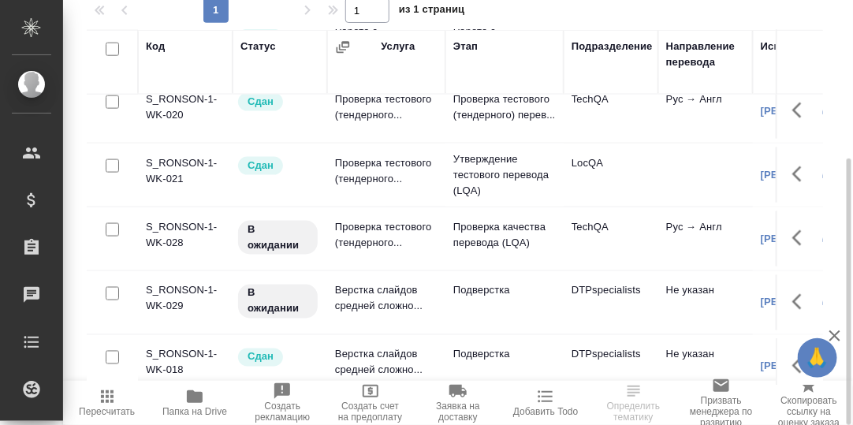
scroll to position [547, 0]
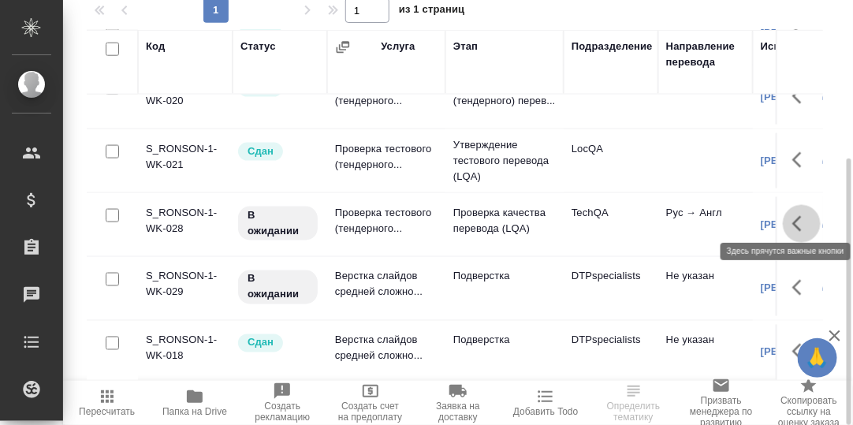
click at [793, 214] on icon "button" at bounding box center [802, 223] width 19 height 19
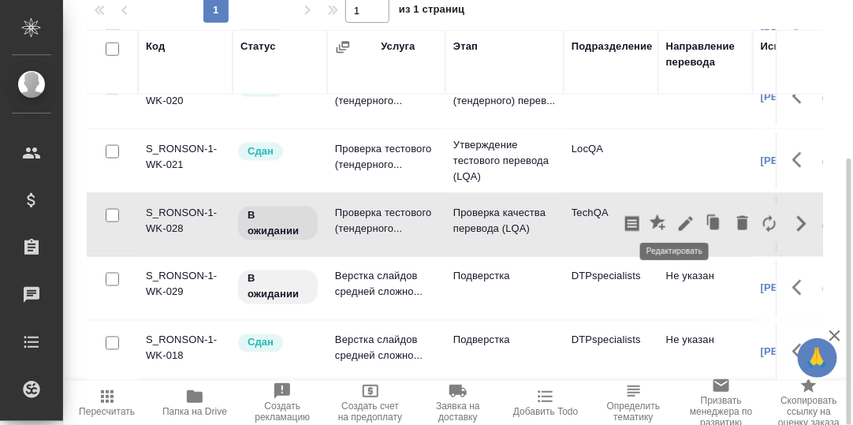
click at [677, 214] on icon "button" at bounding box center [686, 223] width 19 height 19
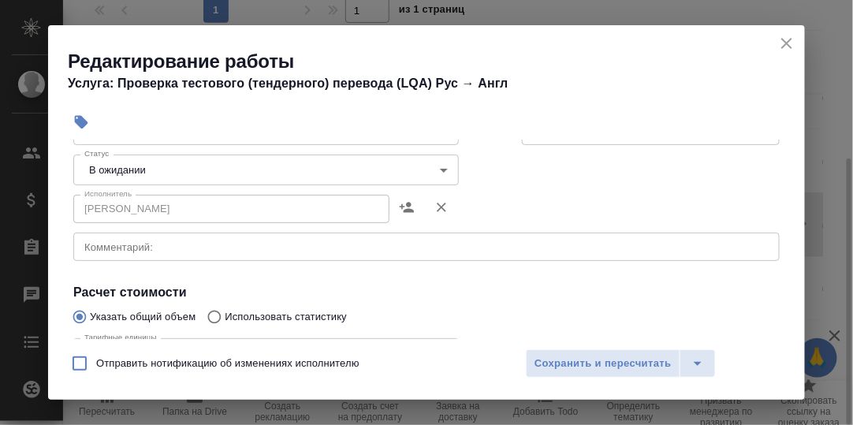
scroll to position [158, 0]
click at [434, 165] on body "🙏 .cls-1 fill:#fff; AWATERA [PERSON_NAME] d.rumyantseva Клиенты Спецификации За…" at bounding box center [426, 212] width 853 height 425
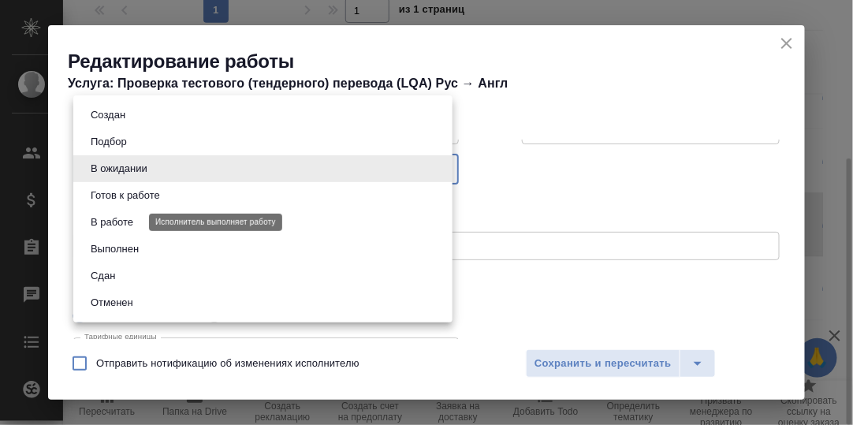
click at [129, 222] on button "В работе" at bounding box center [112, 222] width 52 height 17
type input "inProgress"
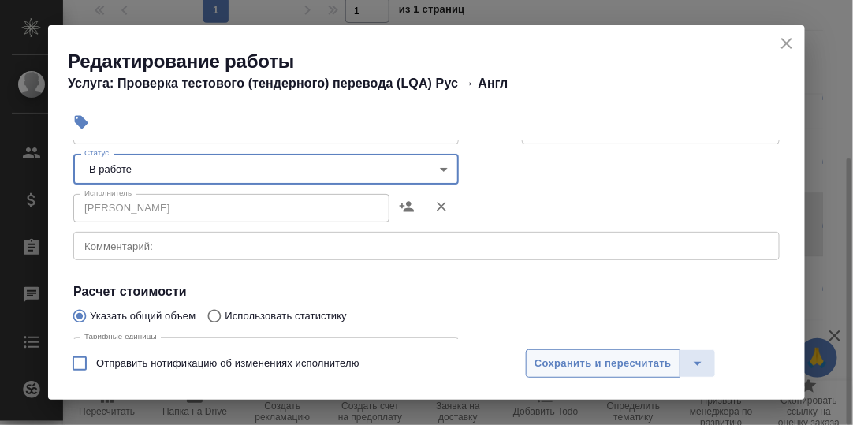
click at [570, 361] on span "Сохранить и пересчитать" at bounding box center [603, 364] width 137 height 18
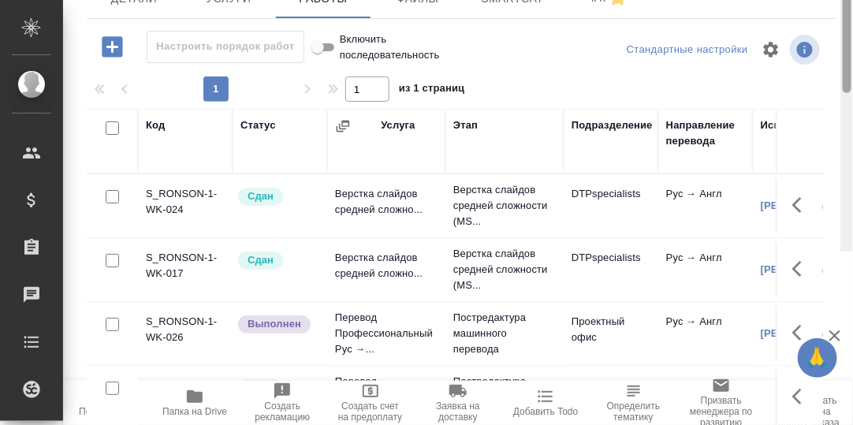
scroll to position [0, 0]
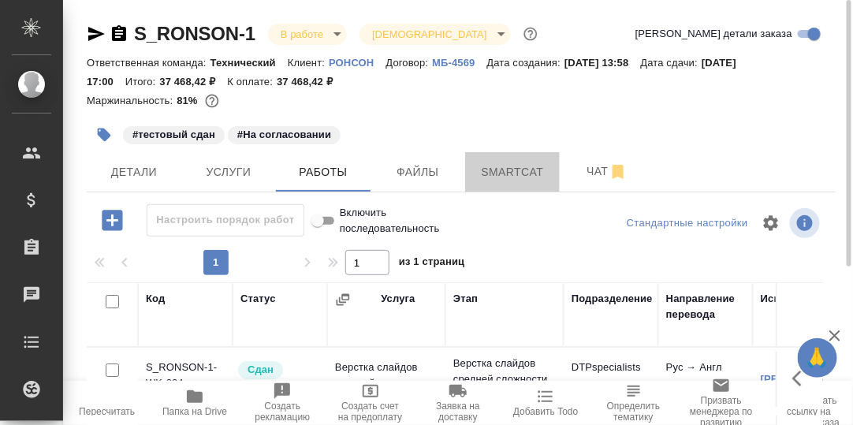
drag, startPoint x: 521, startPoint y: 177, endPoint x: 524, endPoint y: 228, distance: 50.6
click at [522, 177] on span "Smartcat" at bounding box center [513, 172] width 76 height 20
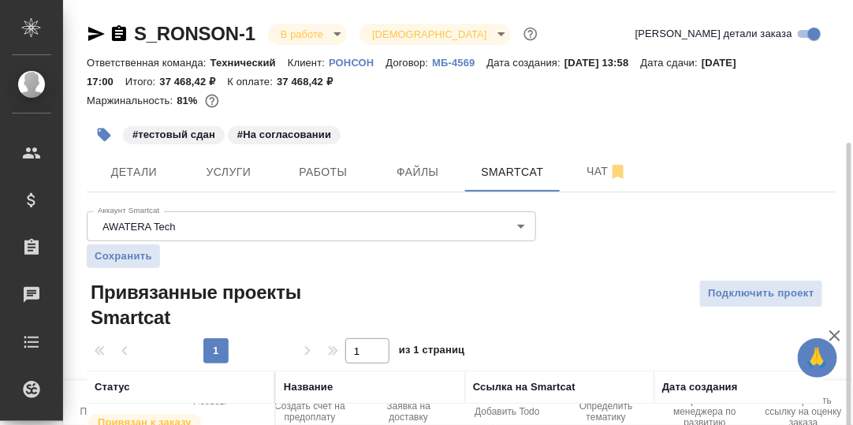
scroll to position [87, 0]
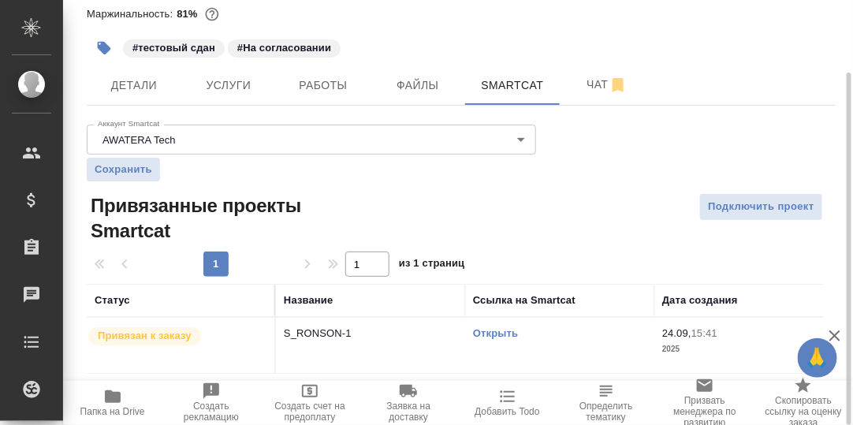
click at [494, 330] on link "Открыть" at bounding box center [495, 333] width 45 height 12
click at [502, 329] on link "Открыть" at bounding box center [495, 333] width 45 height 12
